Goal: Task Accomplishment & Management: Manage account settings

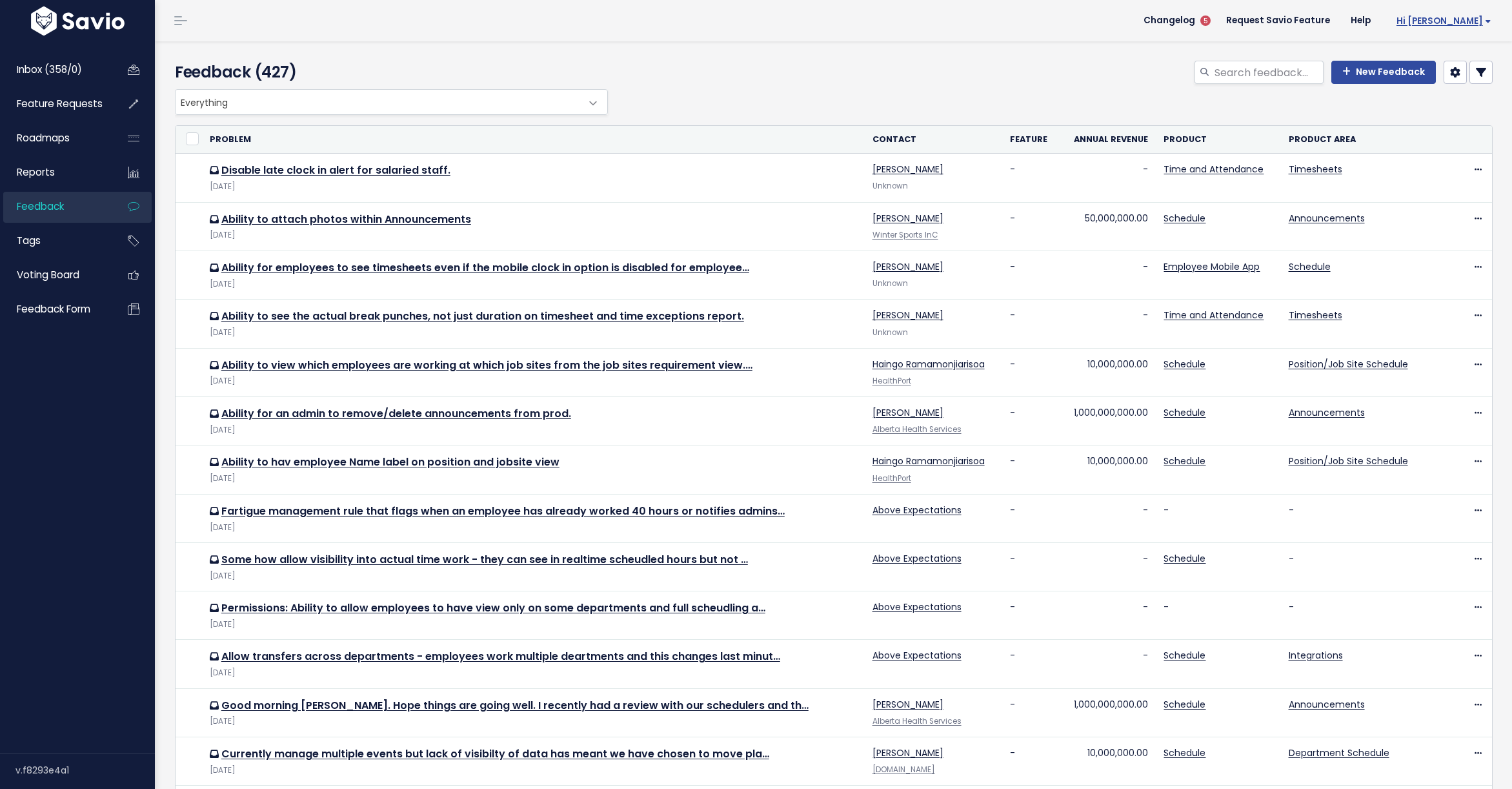
click at [1466, 24] on span "Hi [PERSON_NAME]" at bounding box center [1443, 21] width 94 height 10
click at [1440, 137] on link "Manage Users" at bounding box center [1449, 133] width 94 height 25
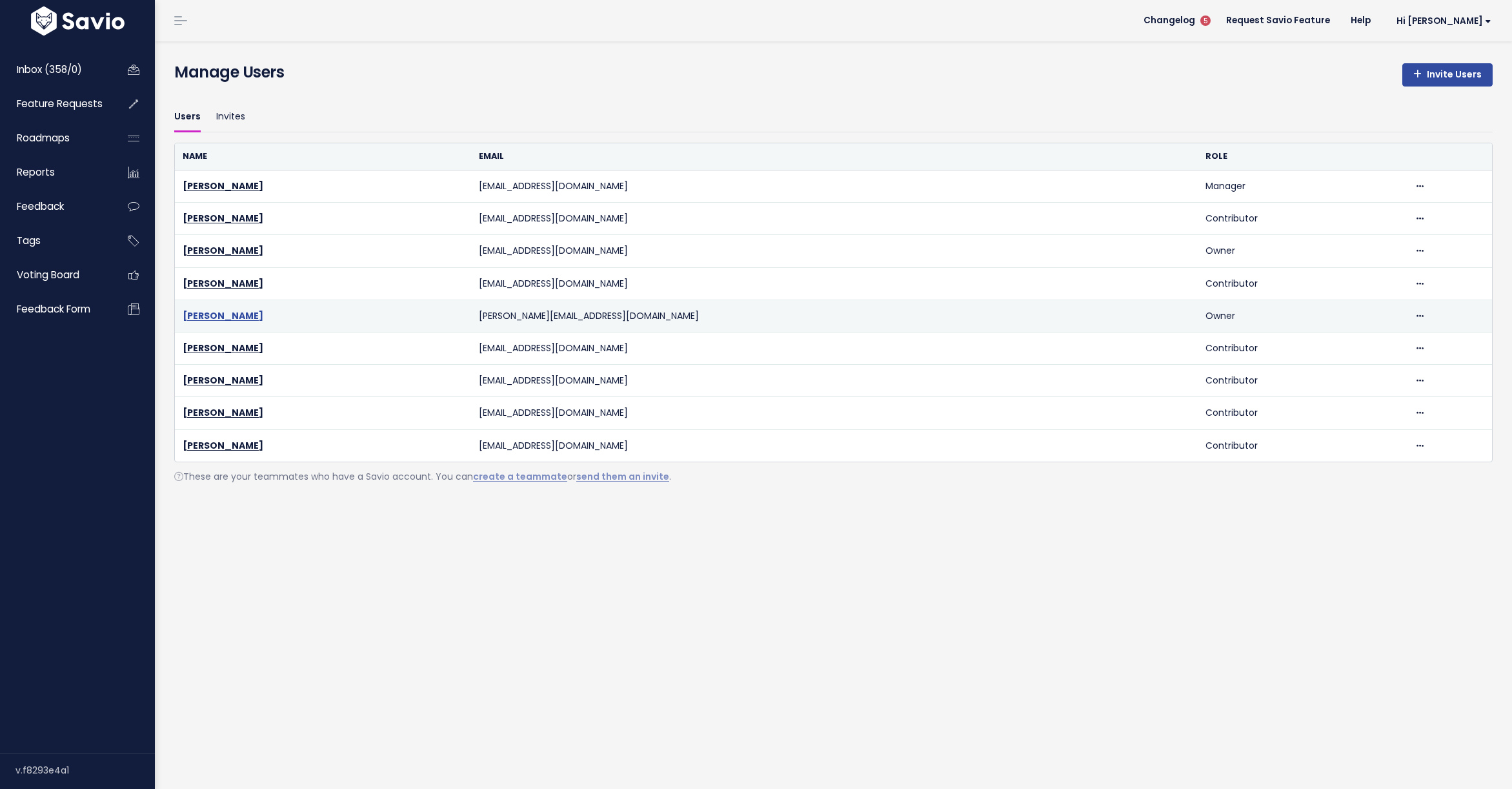
click at [207, 315] on link "[PERSON_NAME]" at bounding box center [223, 316] width 81 height 13
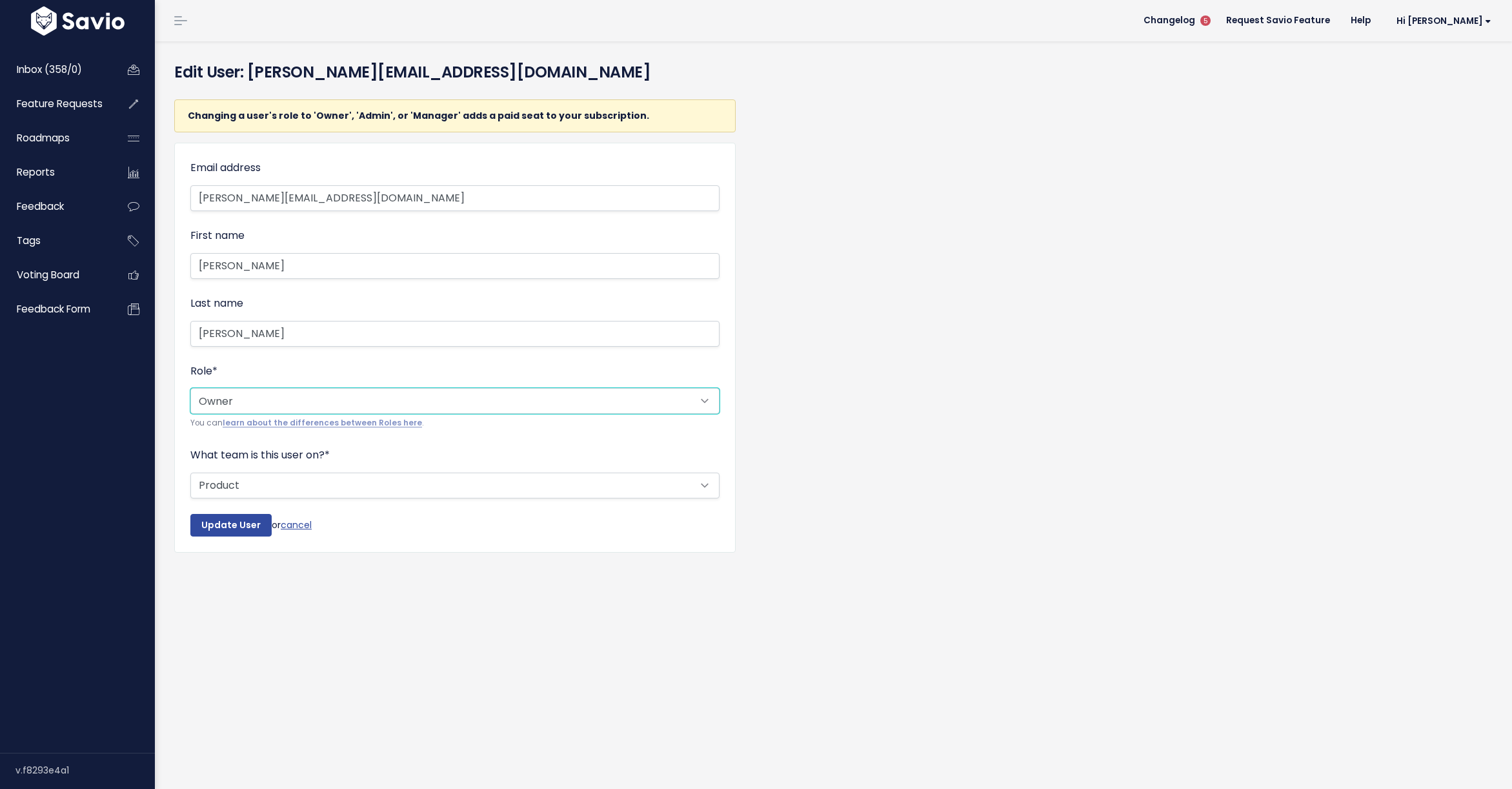
click at [230, 401] on select "--------- Owner Admin Manager Contributor Viewer Submitter" at bounding box center [455, 401] width 529 height 26
select select "CONTRIBUTOR"
click at [191, 388] on select "--------- Owner Admin Manager Contributor Viewer Submitter" at bounding box center [455, 401] width 529 height 26
click at [234, 526] on input "Update User" at bounding box center [231, 525] width 82 height 23
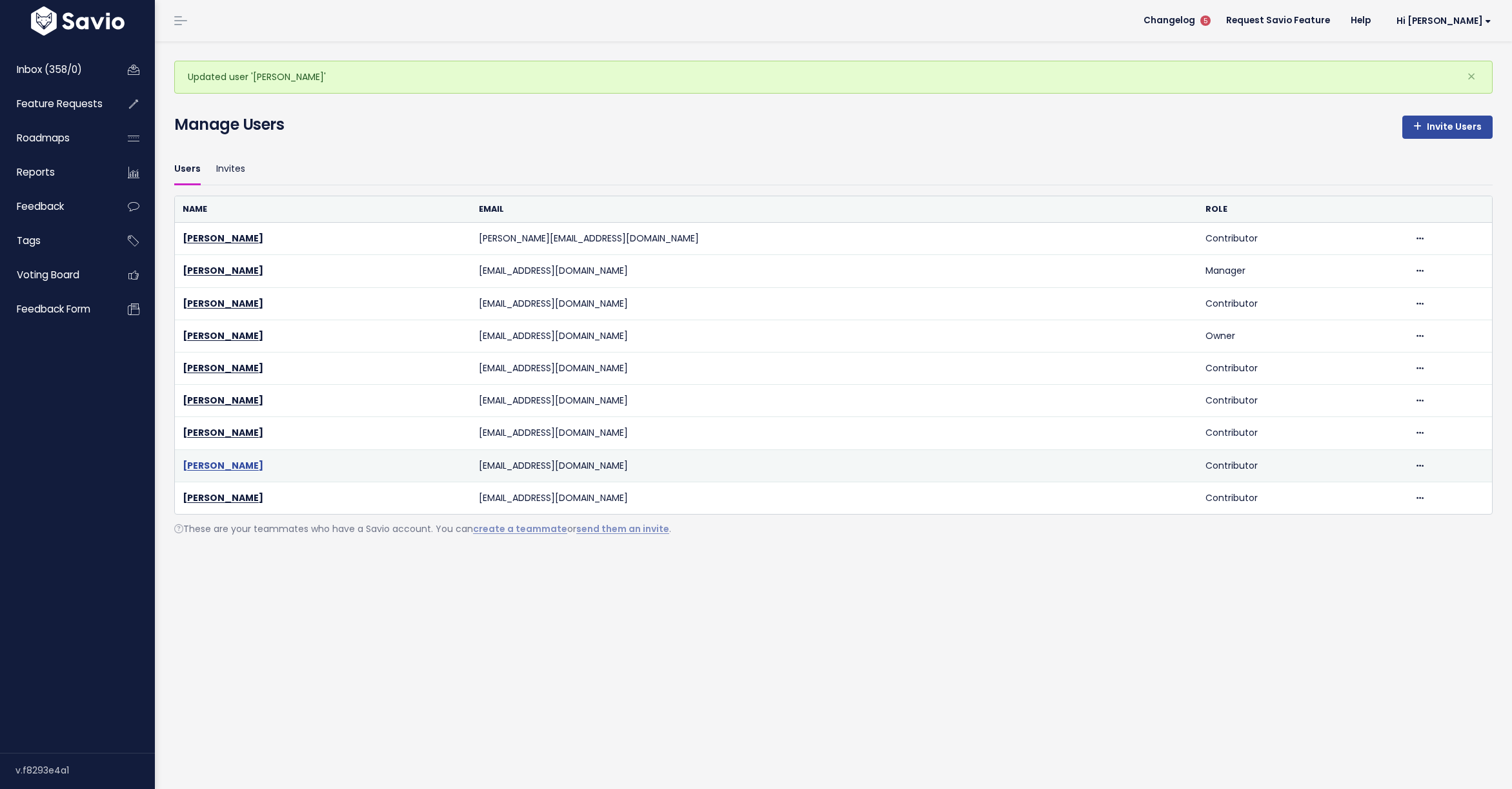
click at [204, 462] on link "[PERSON_NAME]" at bounding box center [223, 465] width 81 height 13
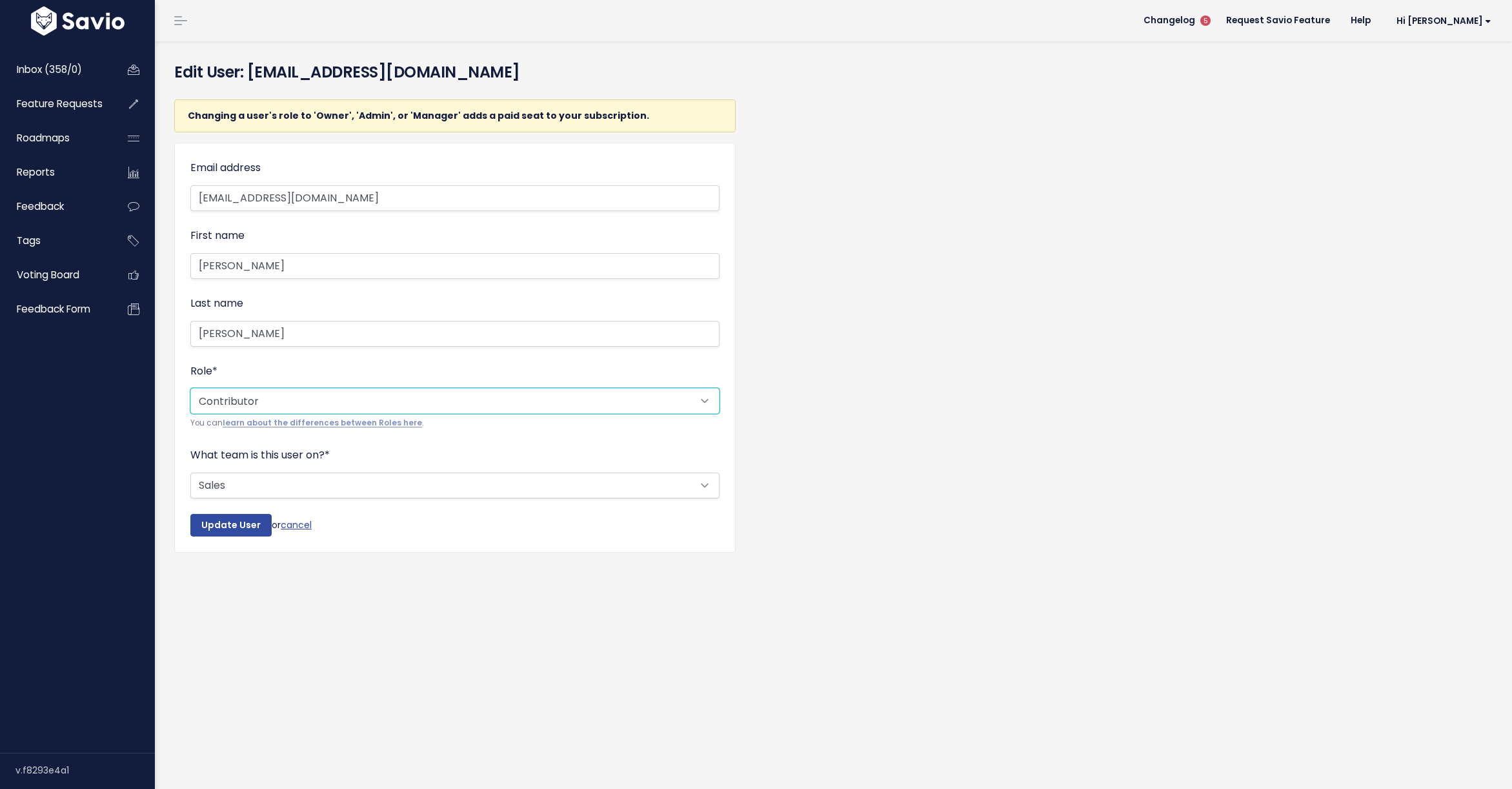
click at [258, 398] on select "--------- Owner Admin Manager Contributor Viewer Submitter" at bounding box center [455, 401] width 529 height 26
select select "OWNER"
click at [191, 388] on select "--------- Owner Admin Manager Contributor Viewer Submitter" at bounding box center [455, 401] width 529 height 26
click at [229, 523] on input "Update User" at bounding box center [231, 525] width 82 height 23
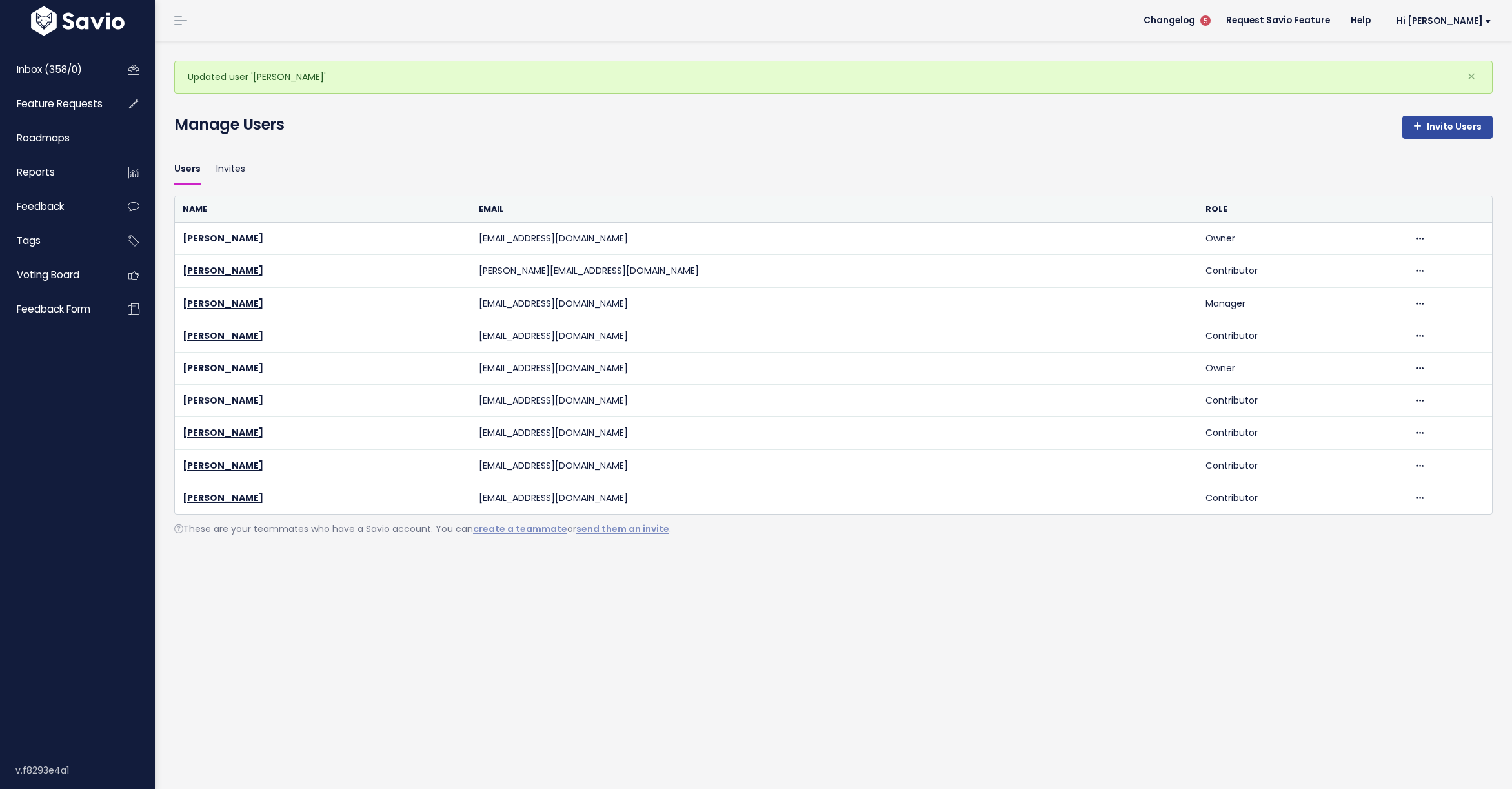
click at [987, 136] on div "Manage Users Invite Users" at bounding box center [833, 127] width 1318 height 28
click at [1457, 21] on span "Hi [PERSON_NAME]" at bounding box center [1443, 21] width 94 height 10
click at [1422, 161] on link "Billing" at bounding box center [1449, 159] width 94 height 25
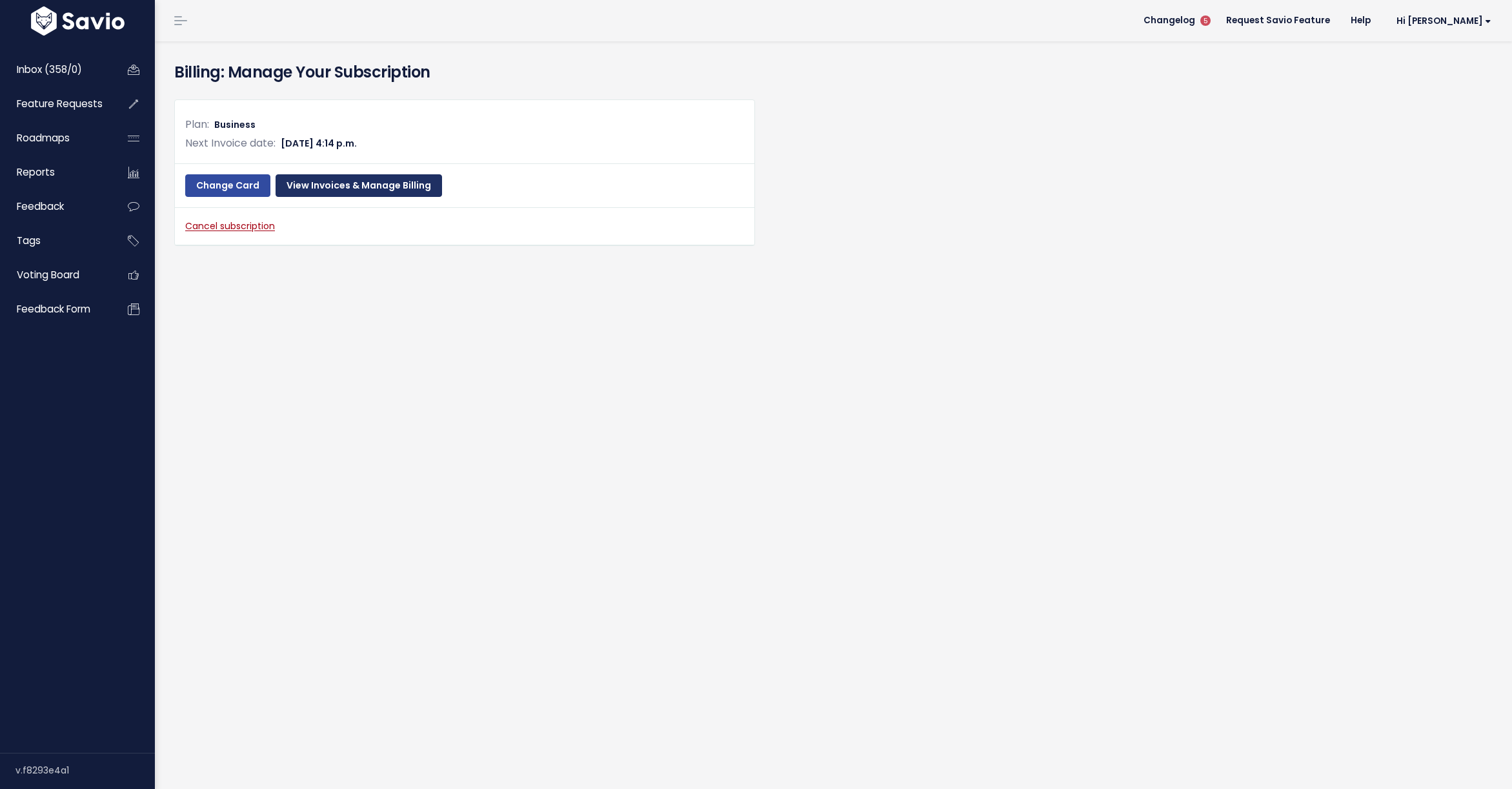
click at [333, 188] on link "View Invoices & Manage Billing" at bounding box center [358, 185] width 166 height 23
click at [380, 342] on div "Billing: Manage Your Subscription Plan: Business Next Invoice date: [DATE] 4:14…" at bounding box center [833, 415] width 1357 height 748
click at [1465, 28] on link "Hi [PERSON_NAME]" at bounding box center [1441, 21] width 121 height 20
click at [1448, 130] on link "Manage Users" at bounding box center [1449, 133] width 94 height 25
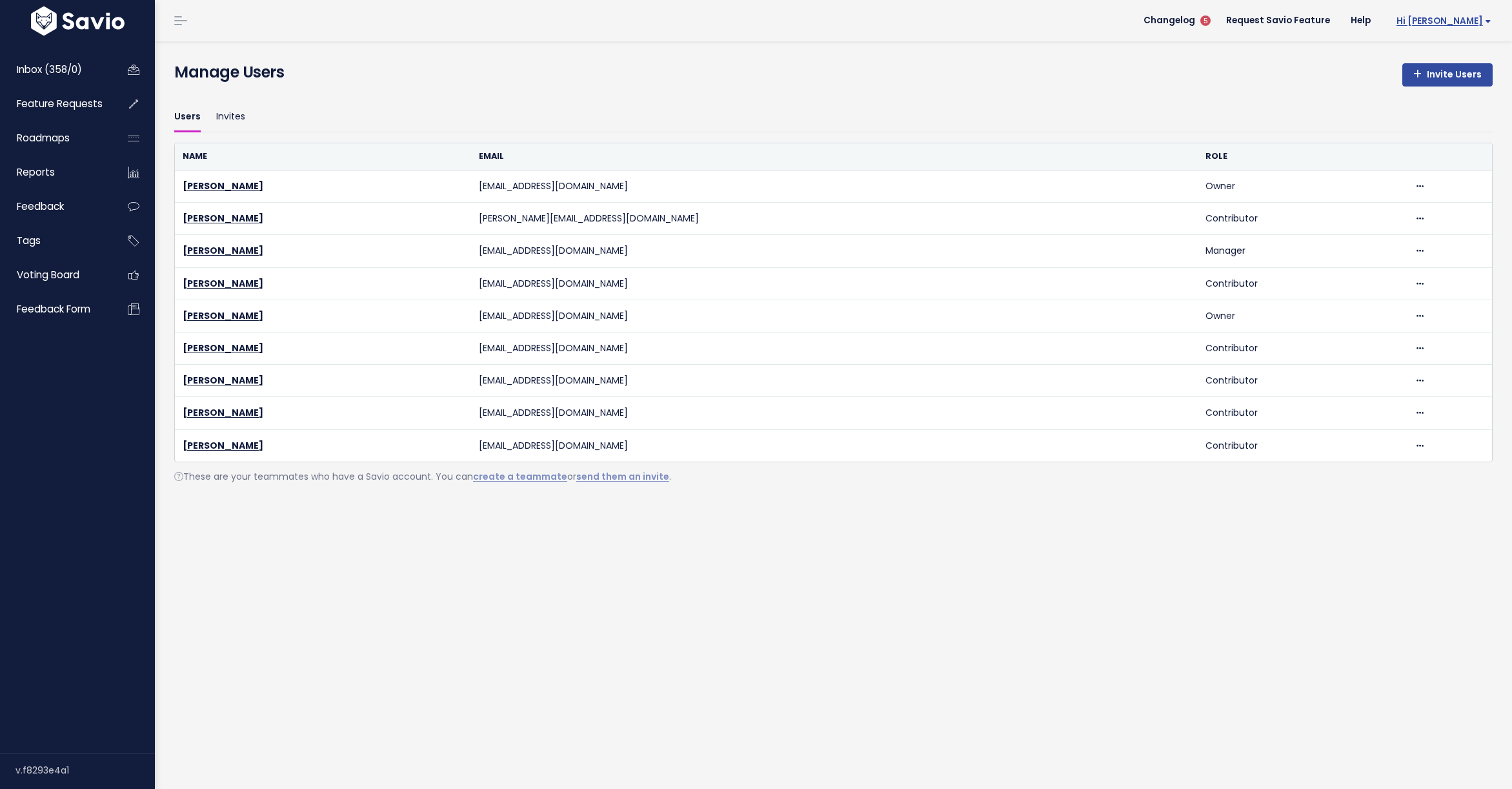
click at [1465, 18] on span "Hi [PERSON_NAME]" at bounding box center [1443, 21] width 94 height 10
click at [1432, 215] on link "Logout" at bounding box center [1449, 209] width 94 height 25
